Goal: Task Accomplishment & Management: Use online tool/utility

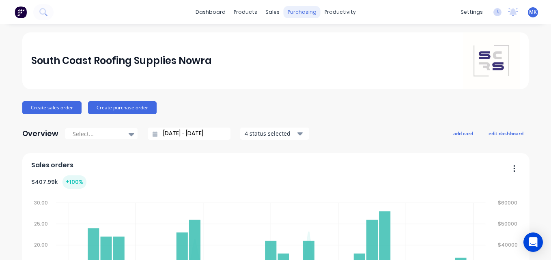
click at [290, 13] on div "purchasing" at bounding box center [301, 12] width 37 height 12
click at [283, 16] on div "purchasing" at bounding box center [301, 12] width 37 height 12
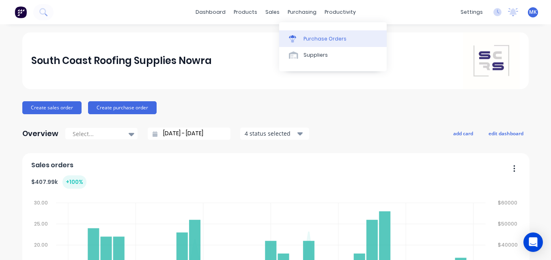
click at [296, 31] on link "Purchase Orders" at bounding box center [332, 38] width 107 height 16
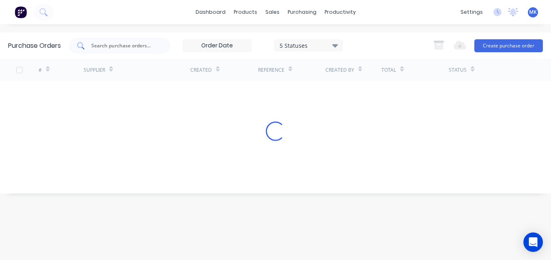
click at [137, 43] on input "text" at bounding box center [123, 46] width 67 height 8
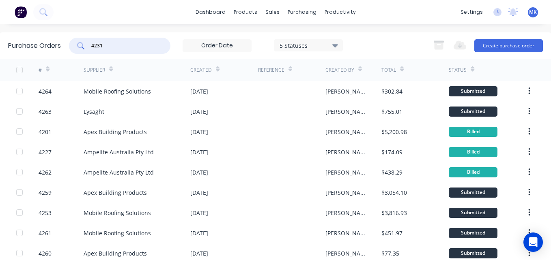
type input "4231"
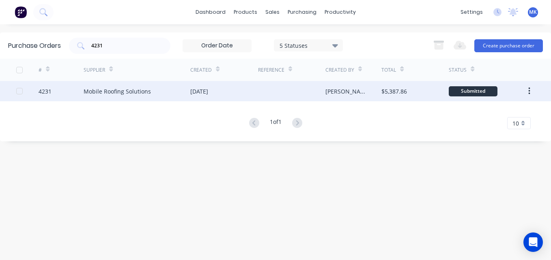
click at [229, 94] on div "[DATE]" at bounding box center [223, 91] width 67 height 20
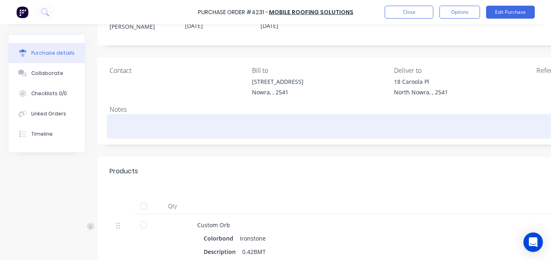
scroll to position [33, 0]
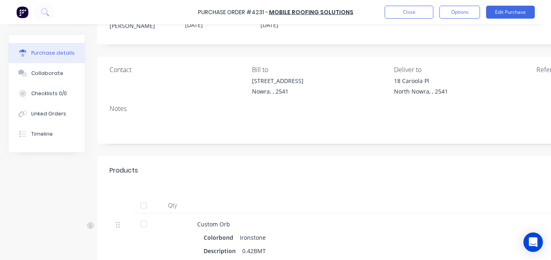
click at [141, 208] on div at bounding box center [143, 205] width 16 height 16
click at [451, 18] on div "Updating received items... Loading..." at bounding box center [275, 39] width 551 height 78
click at [451, 17] on button "Options" at bounding box center [459, 12] width 41 height 13
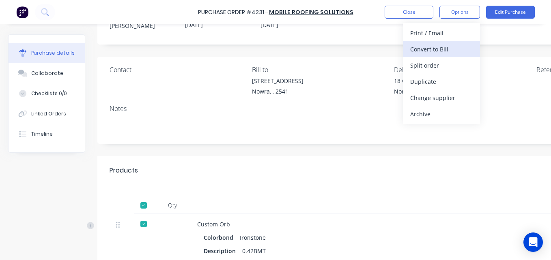
click at [444, 54] on div "Convert to Bill" at bounding box center [441, 49] width 62 height 12
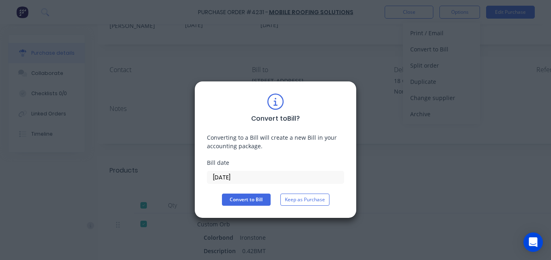
click at [235, 178] on input "[DATE]" at bounding box center [275, 177] width 136 height 12
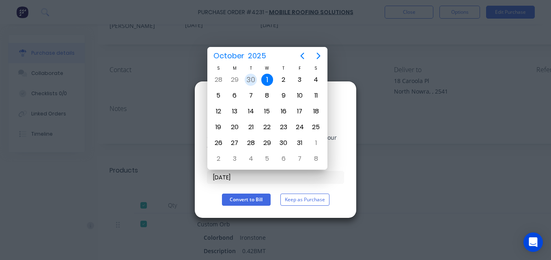
click at [250, 75] on div "30" at bounding box center [250, 80] width 12 height 12
type input "[DATE]"
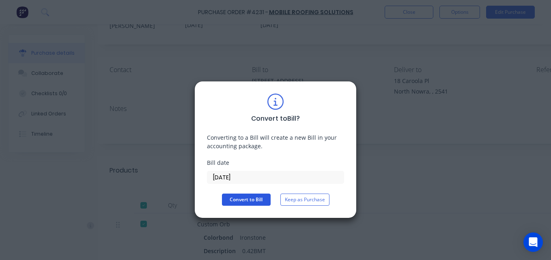
click at [240, 196] on button "Convert to Bill" at bounding box center [246, 200] width 49 height 12
